Goal: Find contact information: Find contact information

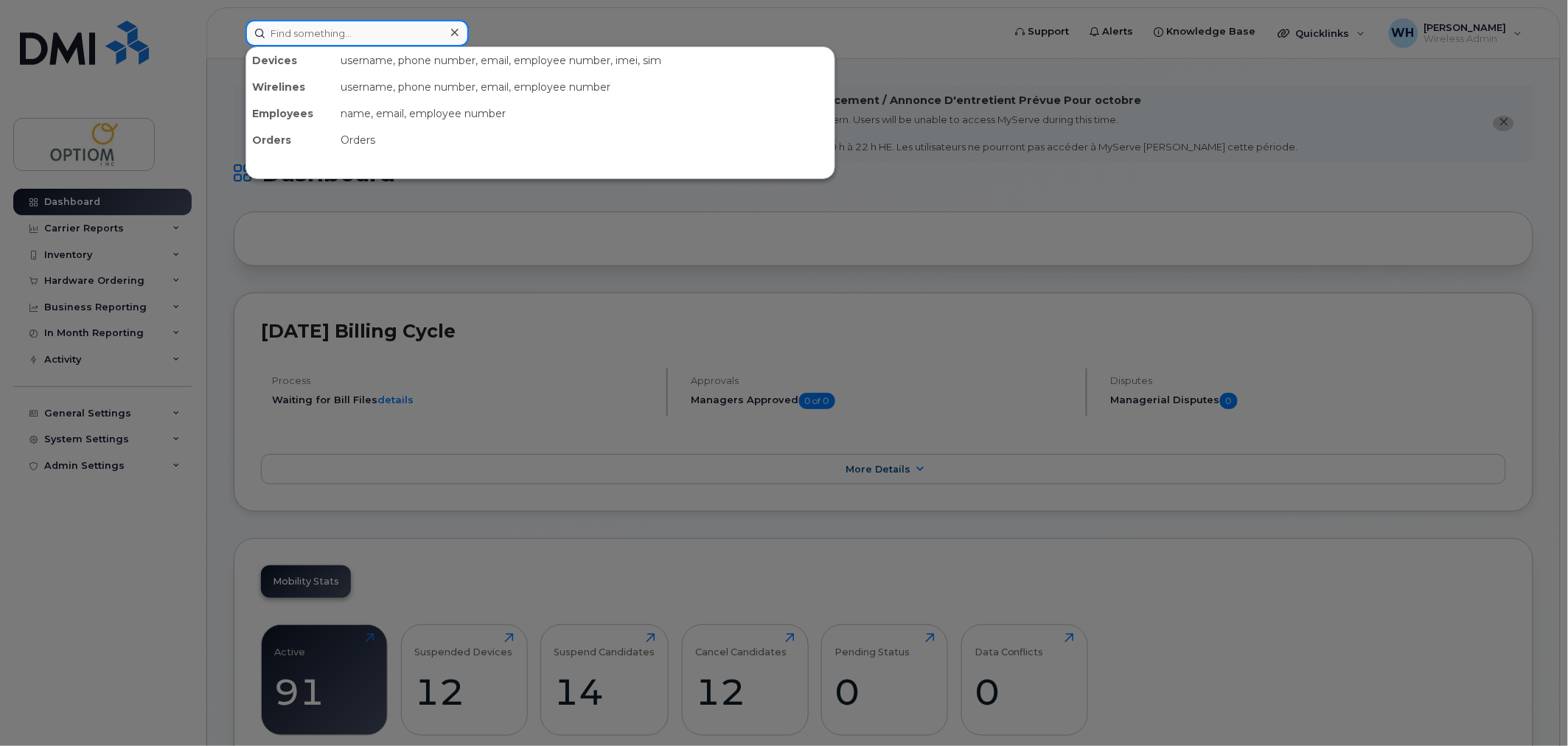
click at [378, 25] on input at bounding box center [357, 33] width 224 height 26
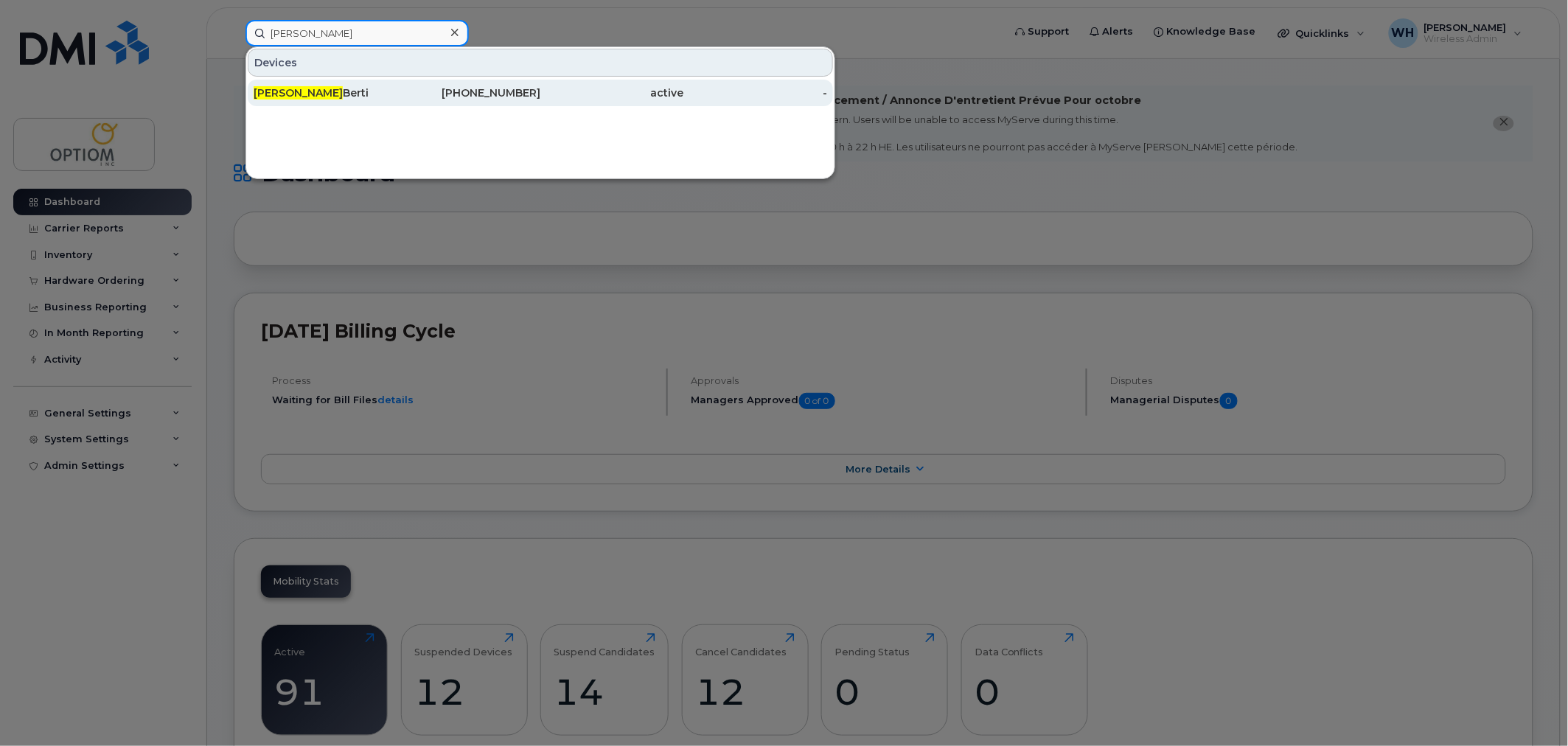
type input "[PERSON_NAME]"
click at [347, 86] on div "[PERSON_NAME]" at bounding box center [325, 93] width 144 height 15
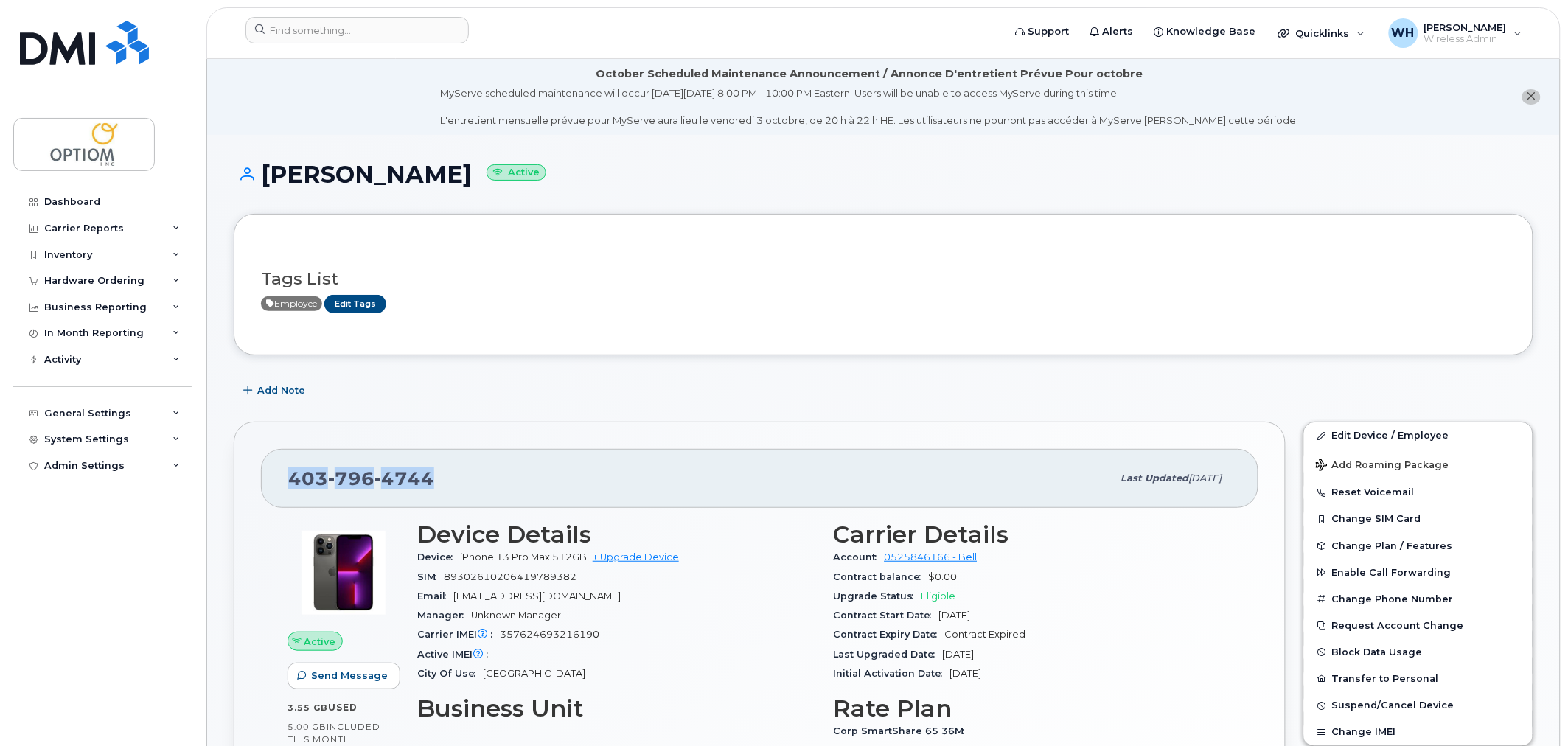
drag, startPoint x: 290, startPoint y: 474, endPoint x: 433, endPoint y: 476, distance: 143.0
click at [433, 476] on div "403 796 4744" at bounding box center [701, 478] width 824 height 31
copy span "403 796 4744"
